Goal: Transaction & Acquisition: Purchase product/service

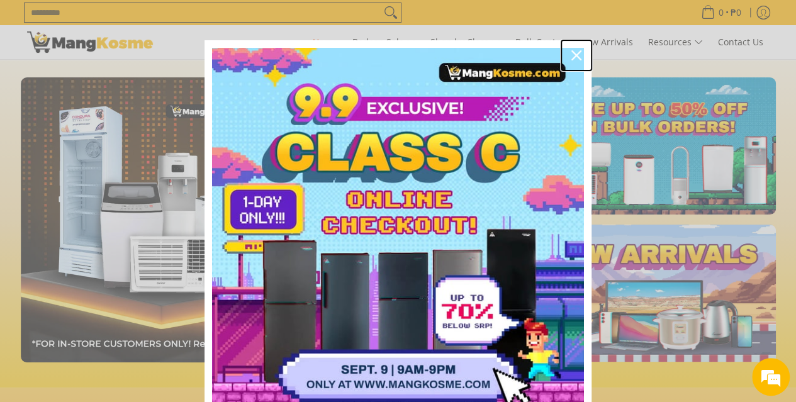
click at [572, 59] on icon "close icon" at bounding box center [577, 55] width 10 height 10
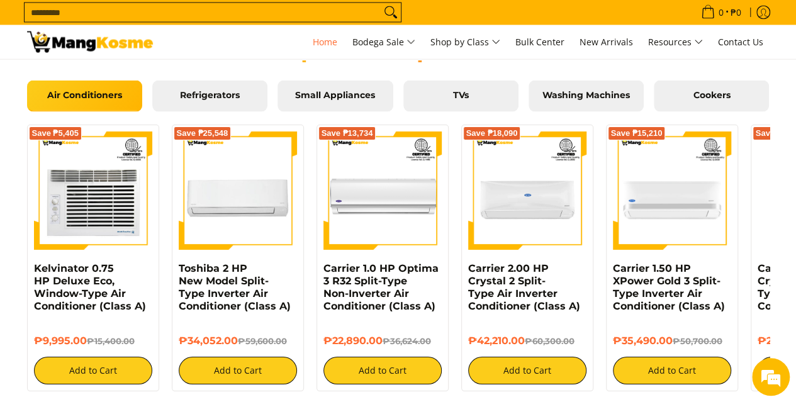
scroll to position [0, 1001]
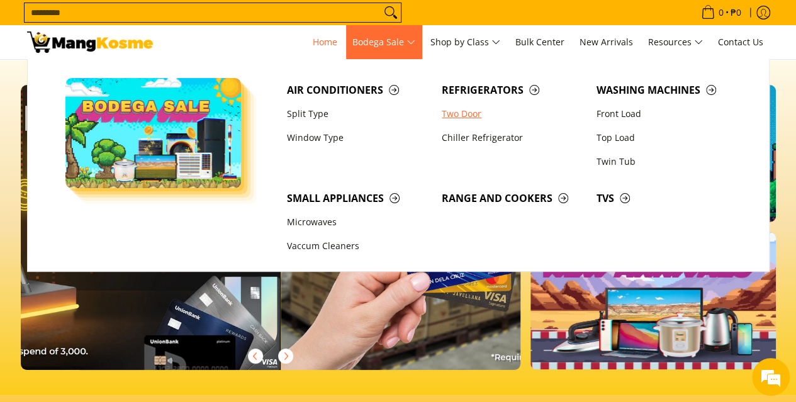
scroll to position [0, 1001]
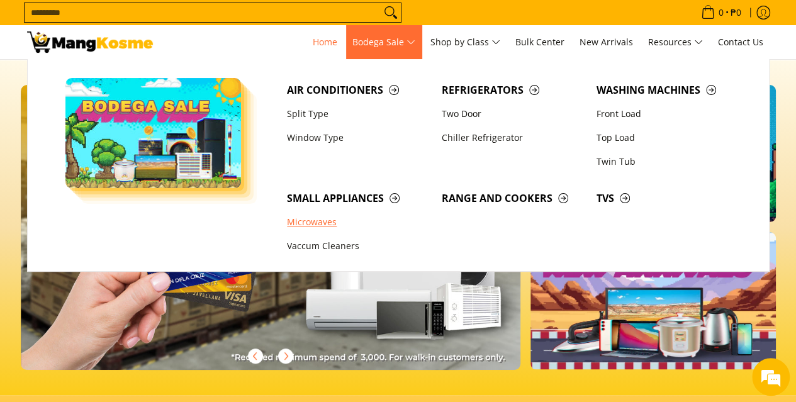
click at [327, 222] on link "Microwaves" at bounding box center [358, 223] width 155 height 24
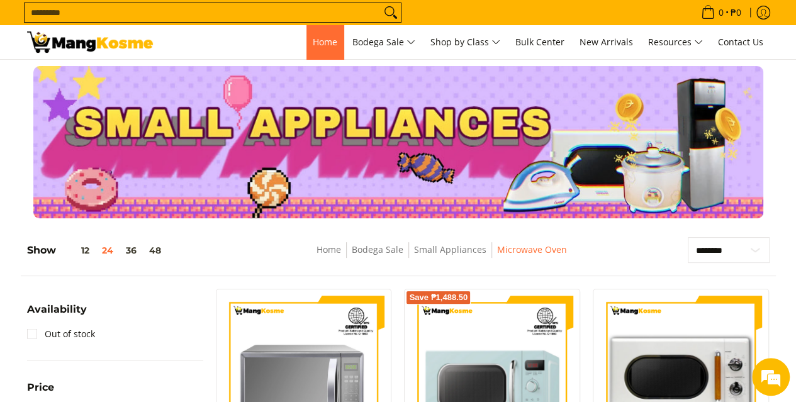
click at [325, 35] on link "Home" at bounding box center [325, 42] width 37 height 34
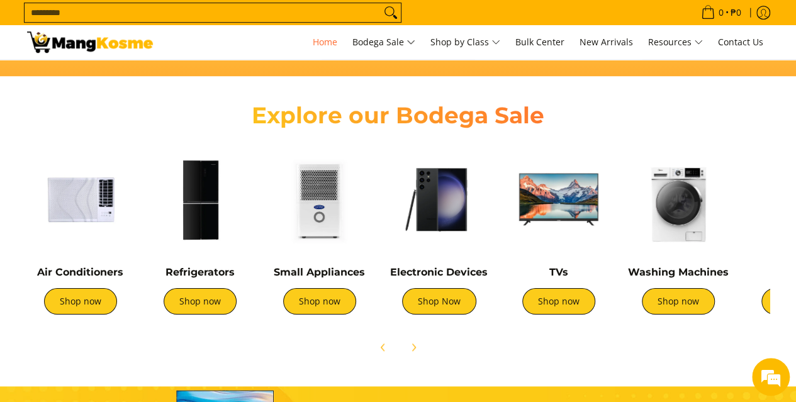
scroll to position [403, 0]
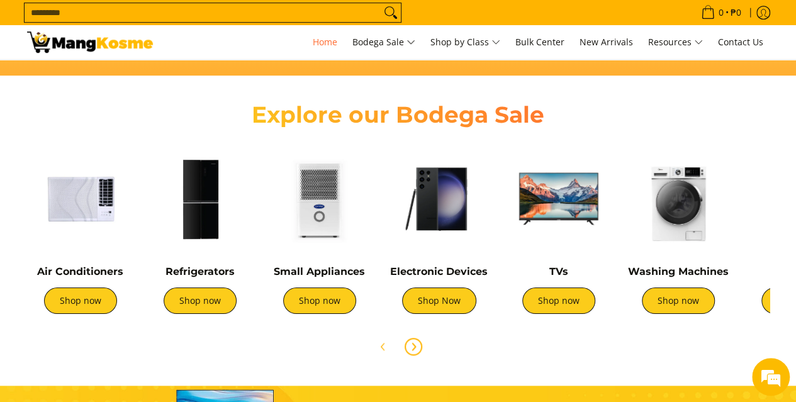
click at [413, 343] on icon "Next" at bounding box center [413, 346] width 3 height 7
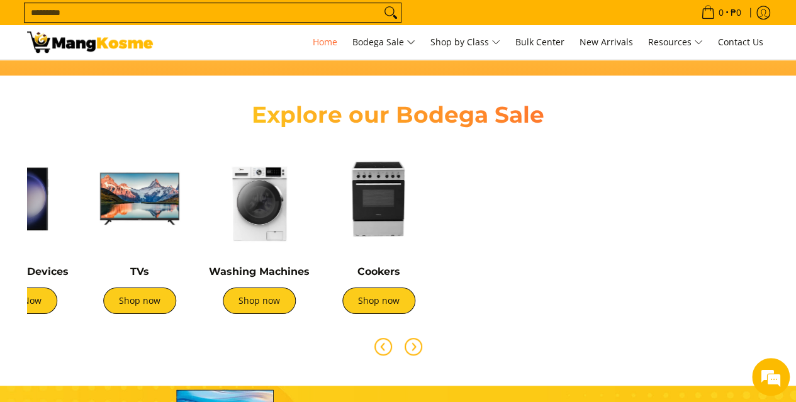
scroll to position [0, 500]
click at [380, 345] on icon "Previous" at bounding box center [383, 347] width 10 height 10
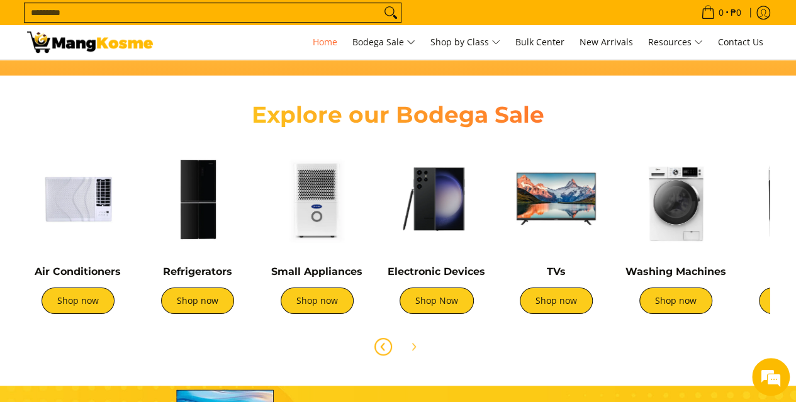
scroll to position [0, 0]
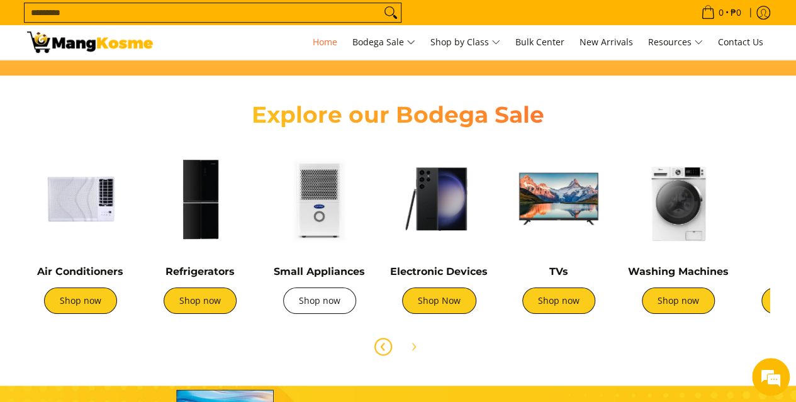
click at [310, 292] on link "Shop now" at bounding box center [319, 301] width 73 height 26
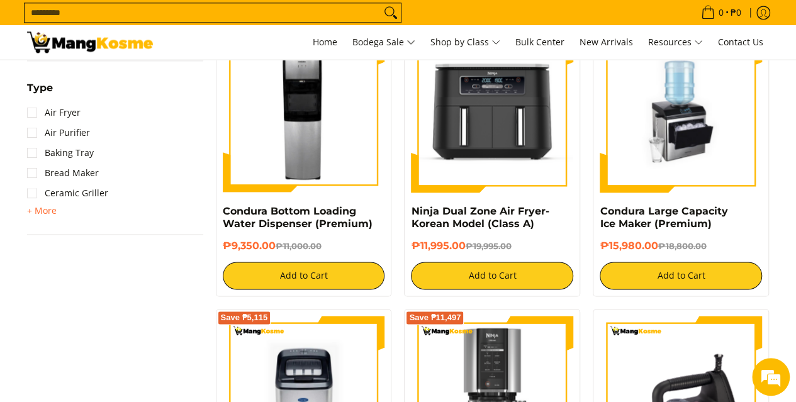
scroll to position [851, 0]
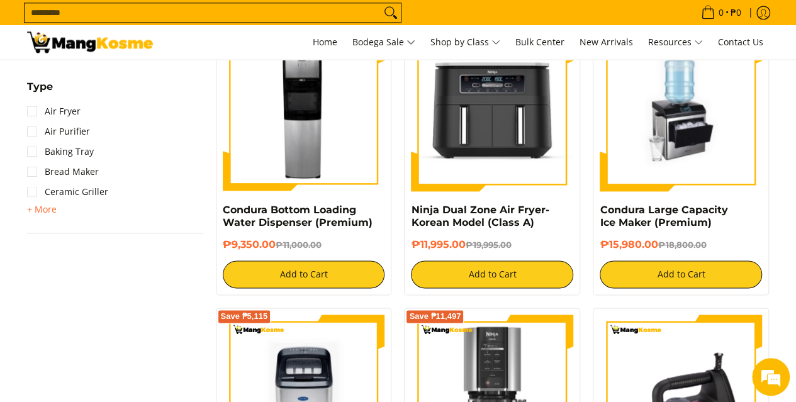
click at [302, 230] on div "Condura Bottom Loading Water Dispenser (Premium)" at bounding box center [304, 221] width 162 height 35
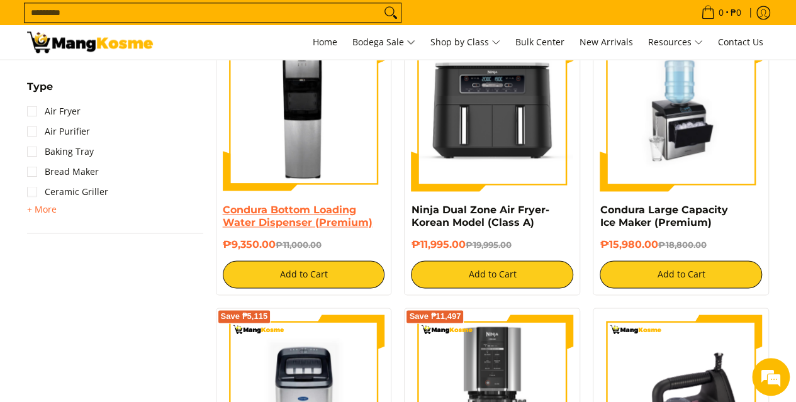
click at [298, 227] on link "Condura Bottom Loading Water Dispenser (Premium)" at bounding box center [298, 216] width 150 height 25
